Goal: Navigation & Orientation: Find specific page/section

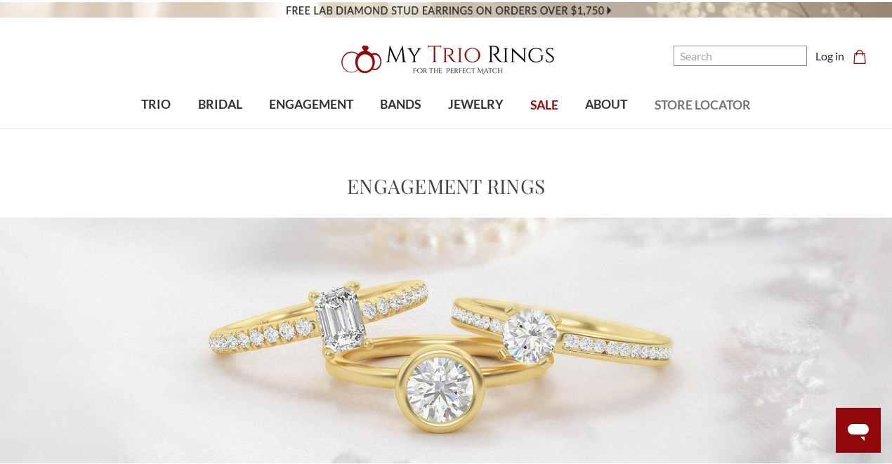
click at [698, 110] on span "STORE LOCATOR" at bounding box center [702, 105] width 96 height 18
